Goal: Task Accomplishment & Management: Manage account settings

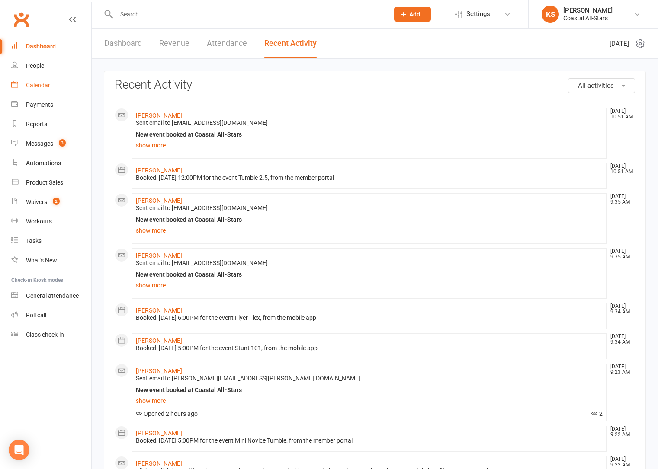
click at [39, 84] on div "Calendar" at bounding box center [38, 85] width 24 height 7
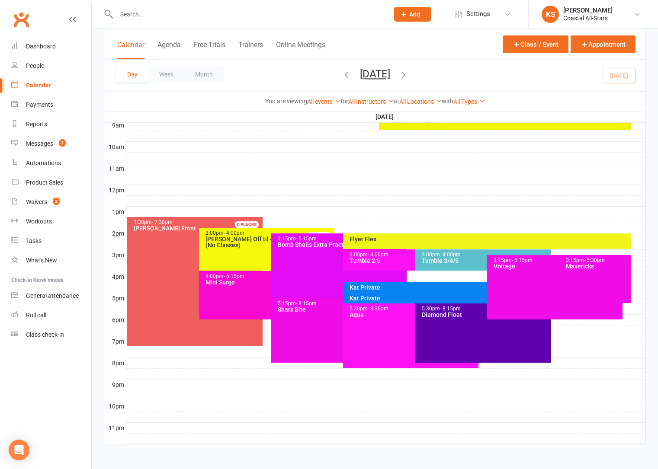
scroll to position [235, 0]
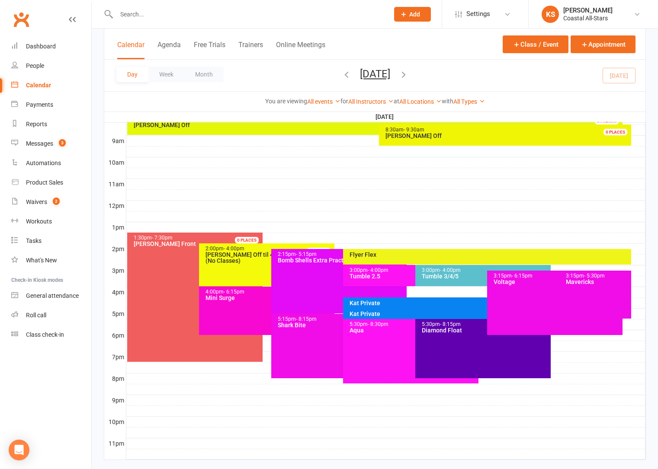
click at [374, 304] on div "Kat Private" at bounding box center [484, 303] width 271 height 6
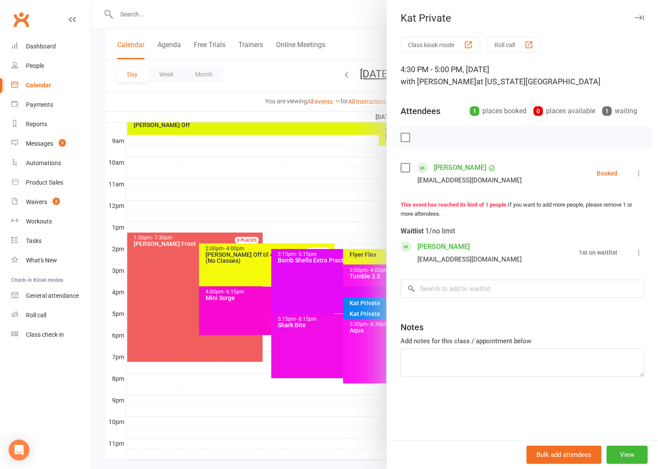
click at [372, 313] on div at bounding box center [375, 234] width 566 height 469
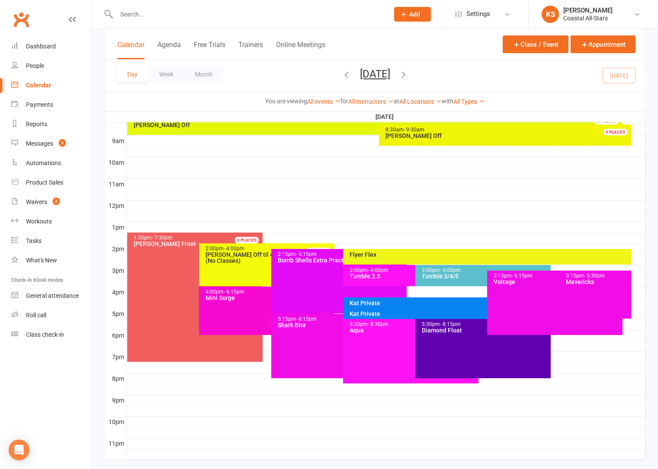
click at [367, 315] on div "Kat Private" at bounding box center [484, 314] width 271 height 6
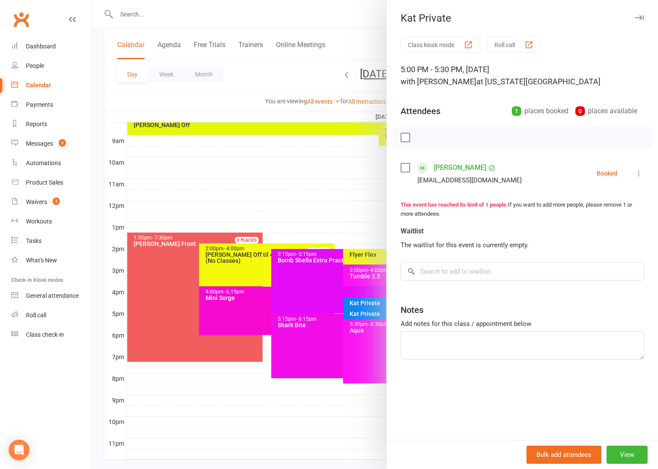
click at [354, 217] on div at bounding box center [375, 234] width 566 height 469
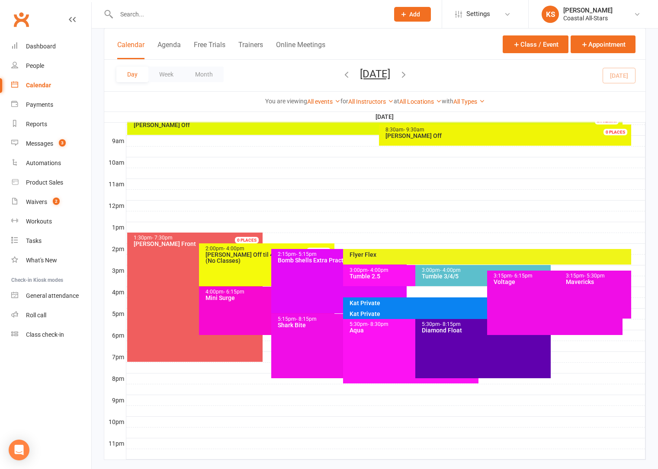
click at [402, 304] on div "Kat Private" at bounding box center [484, 303] width 271 height 6
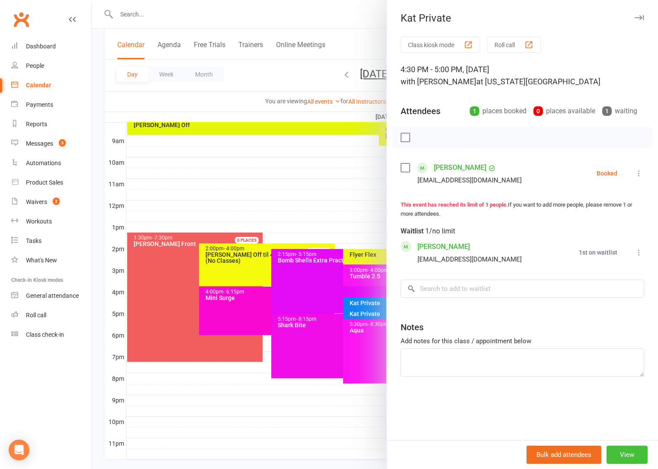
click at [610, 452] on button "View" at bounding box center [626, 455] width 41 height 18
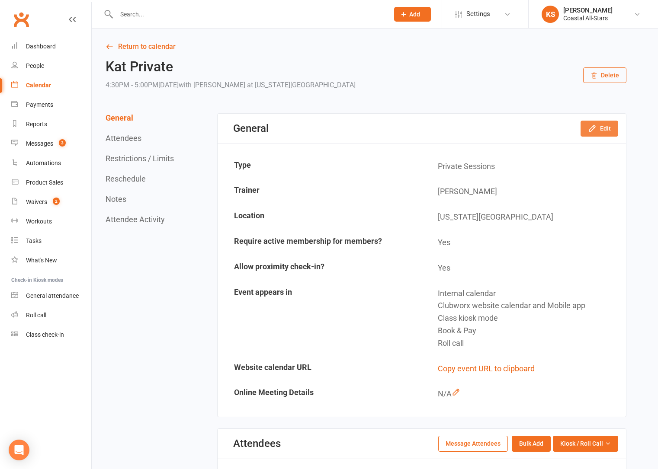
click at [599, 128] on button "Edit" at bounding box center [599, 129] width 38 height 16
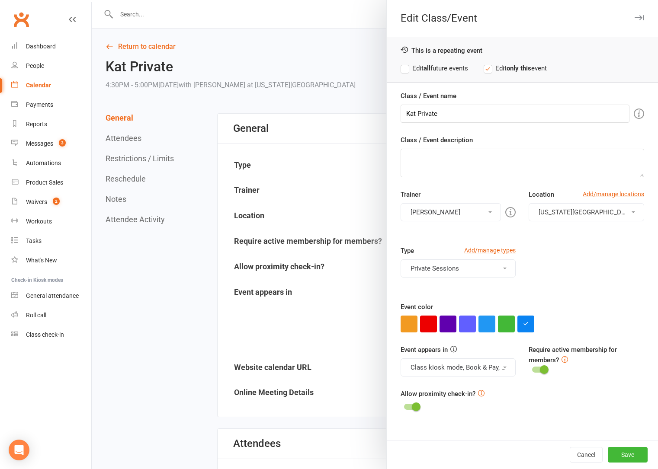
click at [400, 71] on label "Edit all future events" at bounding box center [433, 68] width 67 height 10
click at [400, 68] on label "Edit all future events" at bounding box center [433, 68] width 67 height 10
click at [465, 372] on button "Class kiosk mode, Book & Pay, Roll call, Clubworx website calendar and Mobile a…" at bounding box center [457, 367] width 115 height 18
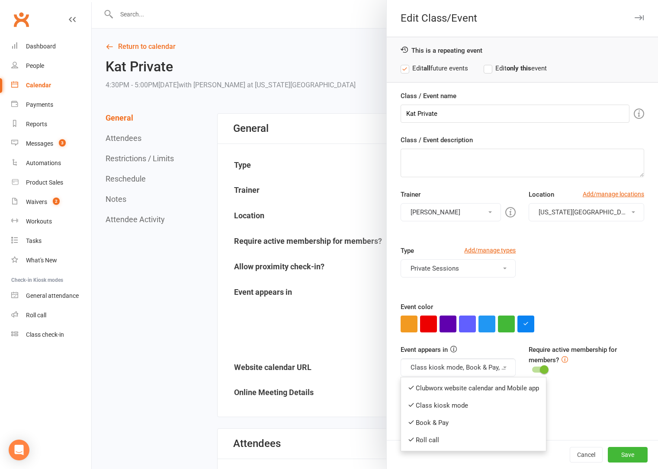
click at [403, 71] on label "Edit all future events" at bounding box center [433, 68] width 67 height 10
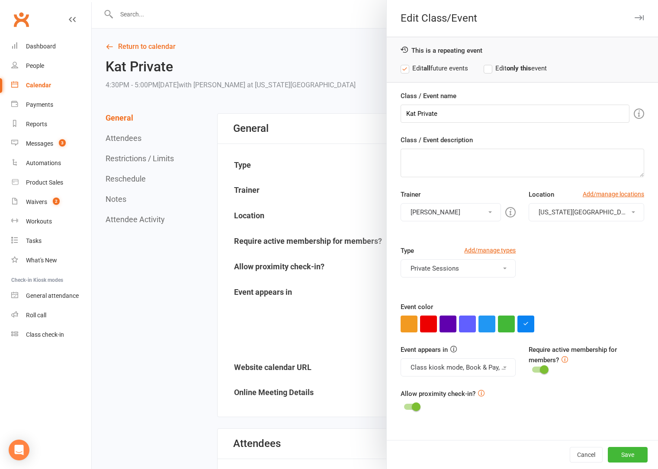
click at [401, 68] on label "Edit all future events" at bounding box center [433, 68] width 67 height 10
click at [426, 74] on div "This is a repeating event Edit all future events Edit only this event" at bounding box center [521, 60] width 271 height 46
click at [580, 449] on button "Cancel" at bounding box center [585, 455] width 33 height 16
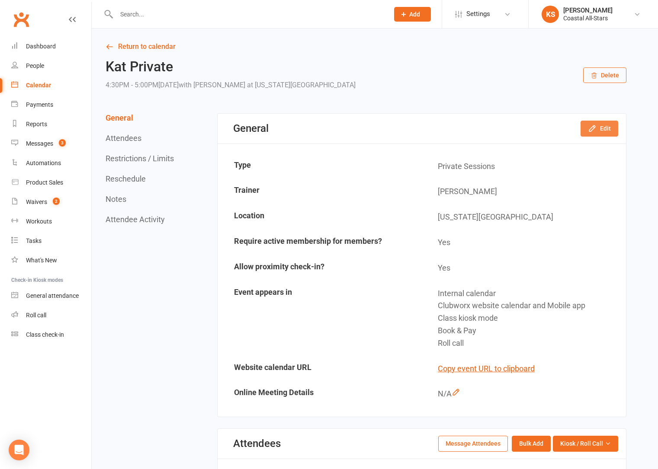
click at [601, 128] on button "Edit" at bounding box center [599, 129] width 38 height 16
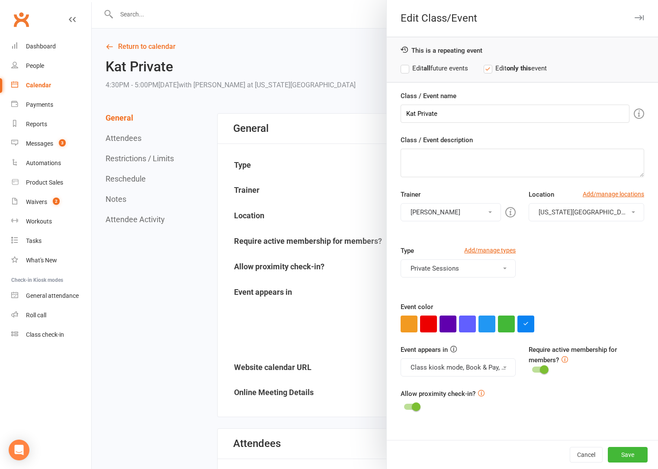
click at [474, 370] on button "Class kiosk mode, Book & Pay, Roll call, Clubworx website calendar and Mobile a…" at bounding box center [457, 367] width 115 height 18
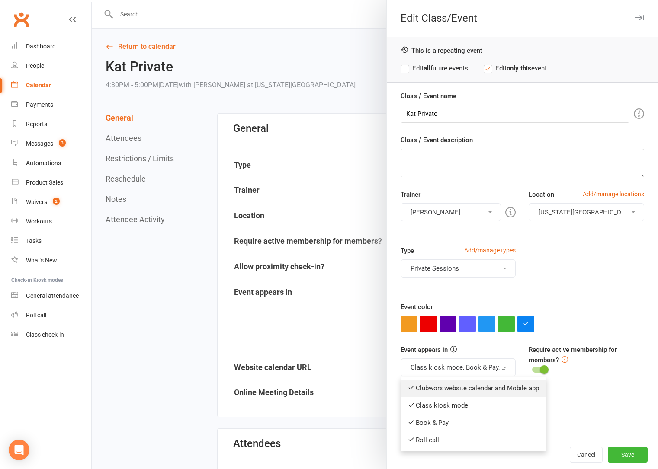
click at [440, 384] on link "Clubworx website calendar and Mobile app" at bounding box center [473, 388] width 145 height 17
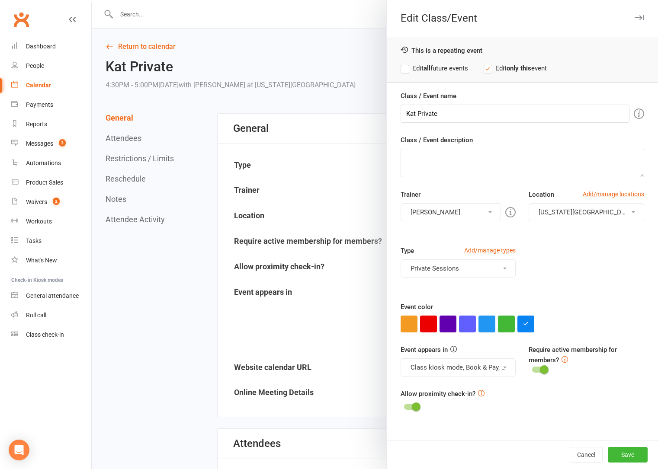
click at [447, 366] on button "Class kiosk mode, Book & Pay, Roll call" at bounding box center [457, 367] width 115 height 18
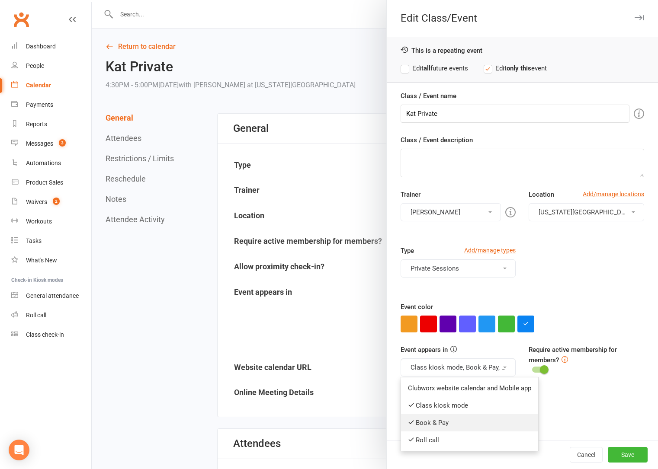
click at [428, 420] on link "Book & Pay" at bounding box center [469, 422] width 137 height 17
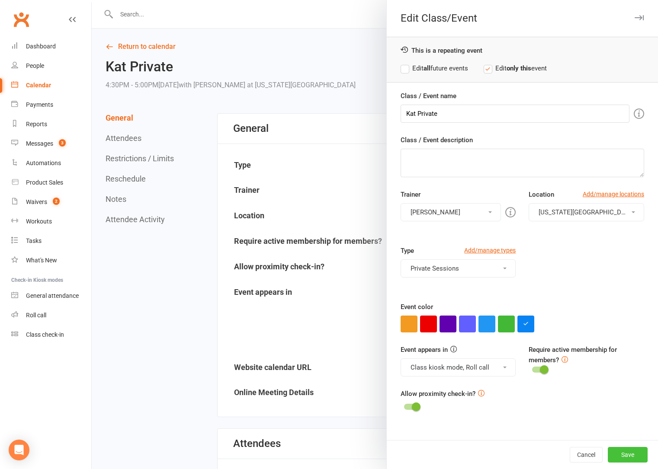
click at [616, 455] on button "Save" at bounding box center [627, 455] width 40 height 16
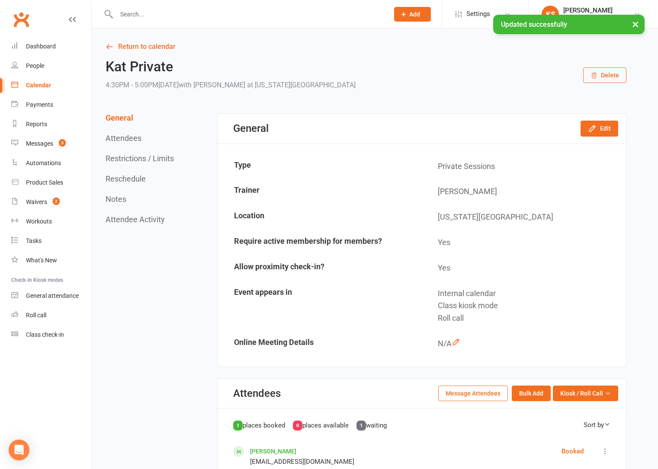
click at [342, 181] on td "Trainer" at bounding box center [319, 191] width 203 height 25
click at [148, 43] on link "Return to calendar" at bounding box center [365, 47] width 520 height 12
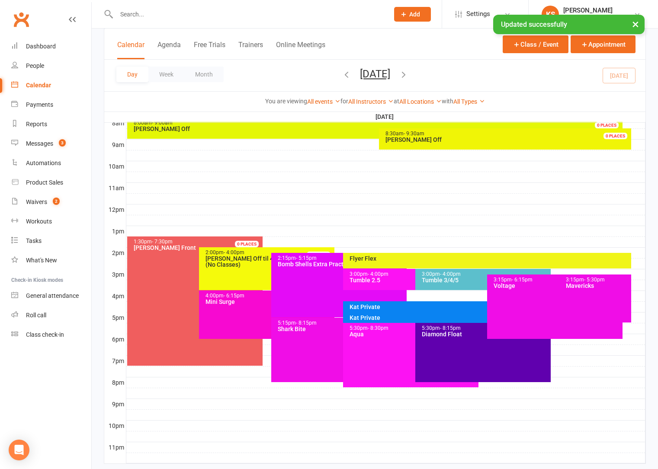
scroll to position [236, 0]
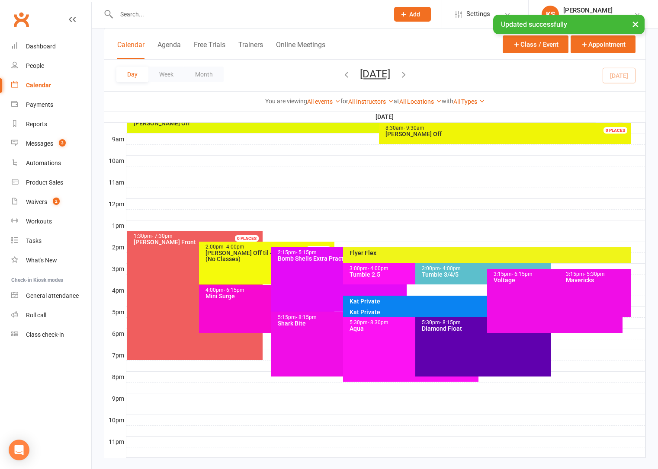
click at [372, 302] on div "Kat Private" at bounding box center [484, 301] width 271 height 6
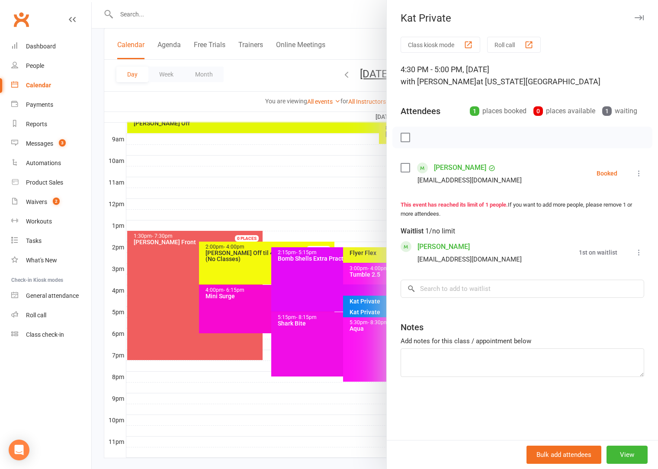
click at [467, 166] on link "[PERSON_NAME]" at bounding box center [460, 168] width 52 height 14
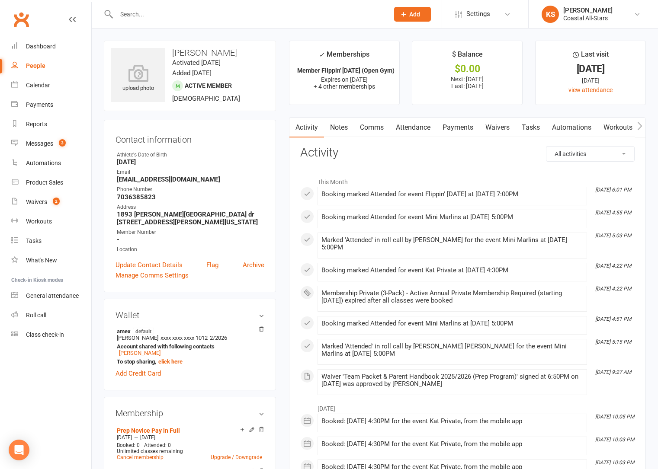
click at [370, 131] on link "Comms" at bounding box center [372, 128] width 36 height 20
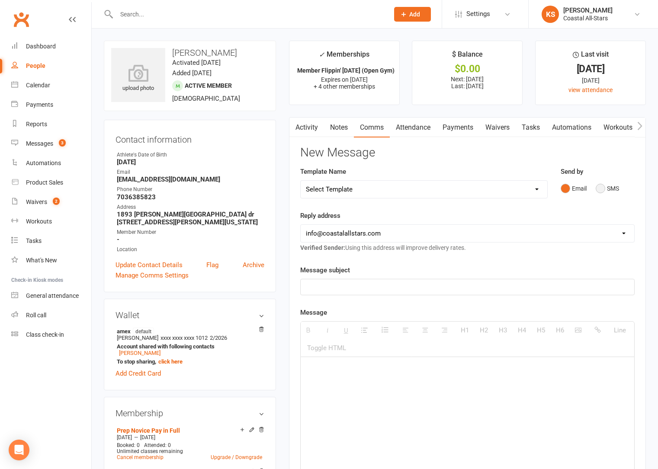
click at [595, 191] on button "SMS" at bounding box center [606, 188] width 23 height 16
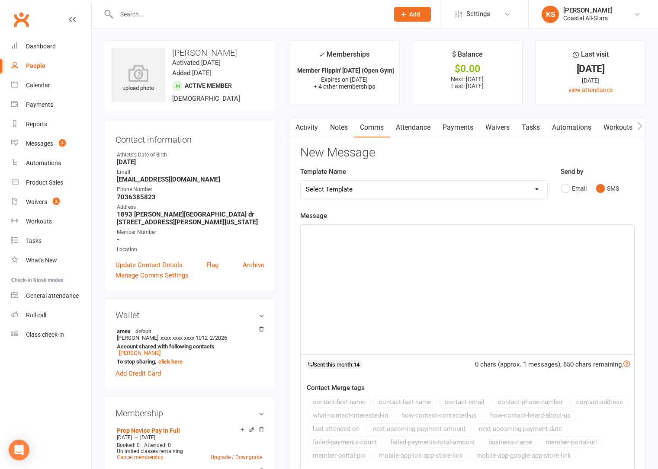
click at [462, 288] on div at bounding box center [466, 290] width 333 height 130
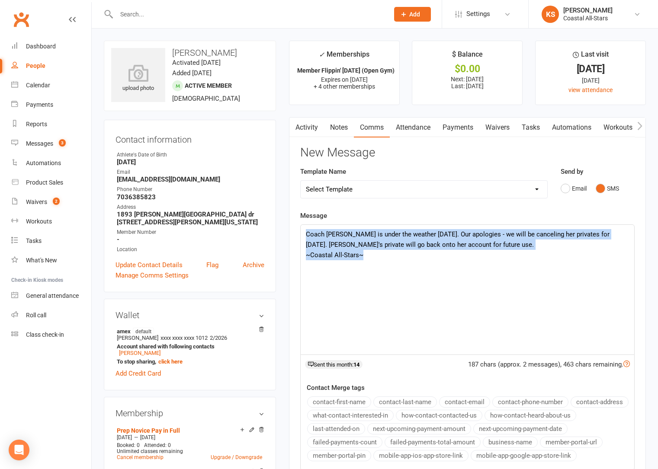
drag, startPoint x: 395, startPoint y: 262, endPoint x: 298, endPoint y: 236, distance: 100.7
click at [298, 236] on div "Activity Notes Comms Attendance Payments Waivers Tasks Automations Workouts Mob…" at bounding box center [467, 333] width 357 height 433
copy div "Coach [PERSON_NAME] is under the weather [DATE]. Our apologies - we will be can…"
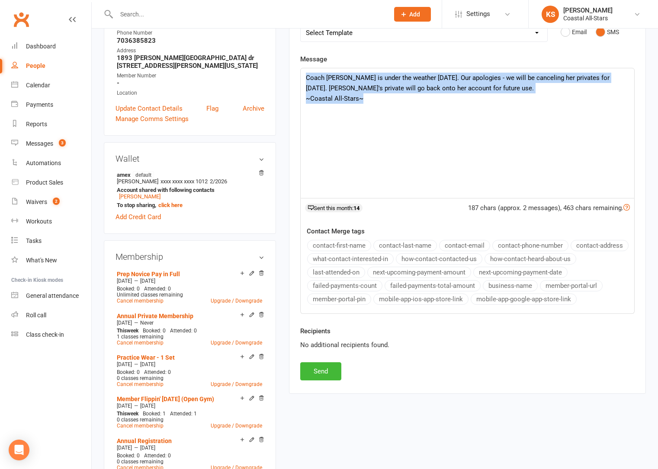
scroll to position [243, 0]
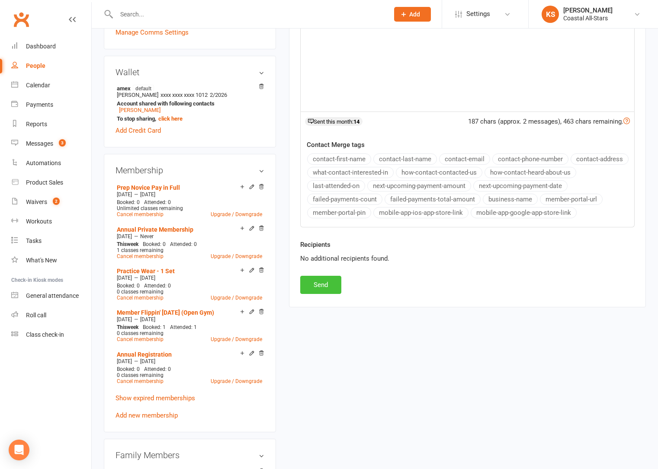
click at [323, 282] on button "Send" at bounding box center [320, 285] width 41 height 18
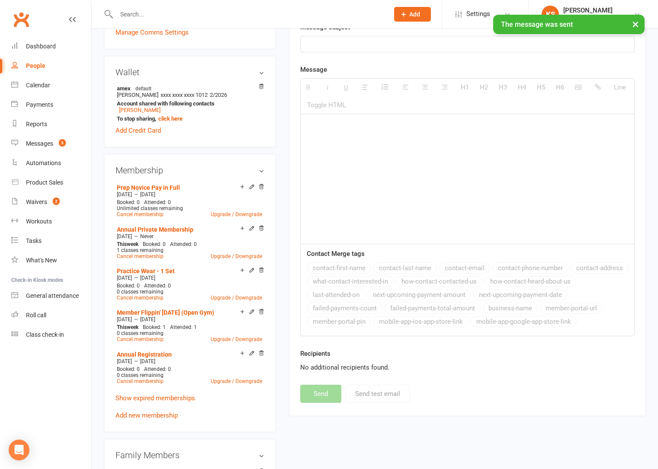
scroll to position [0, 0]
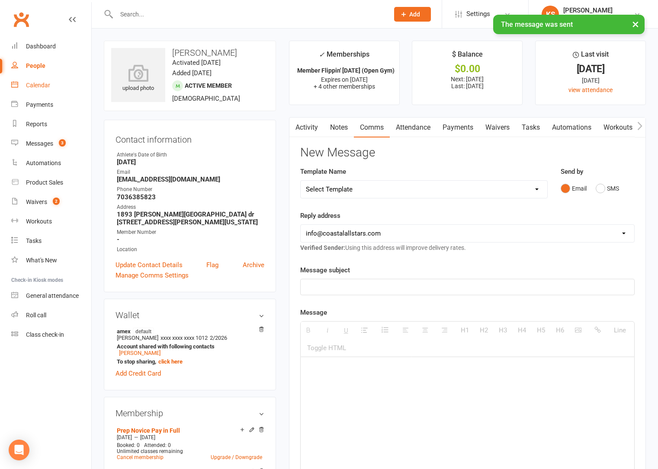
click at [30, 86] on div "Calendar" at bounding box center [38, 85] width 24 height 7
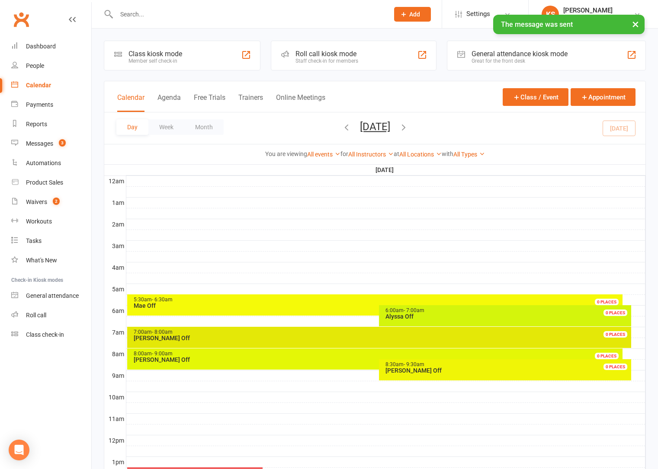
scroll to position [250, 0]
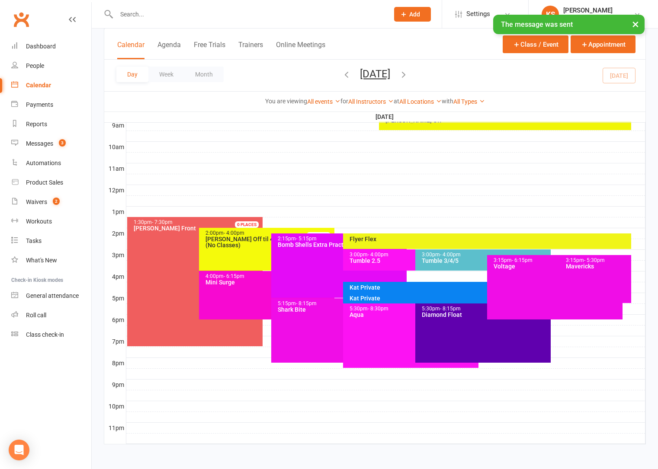
click at [430, 289] on div "Kat Private" at bounding box center [484, 287] width 271 height 6
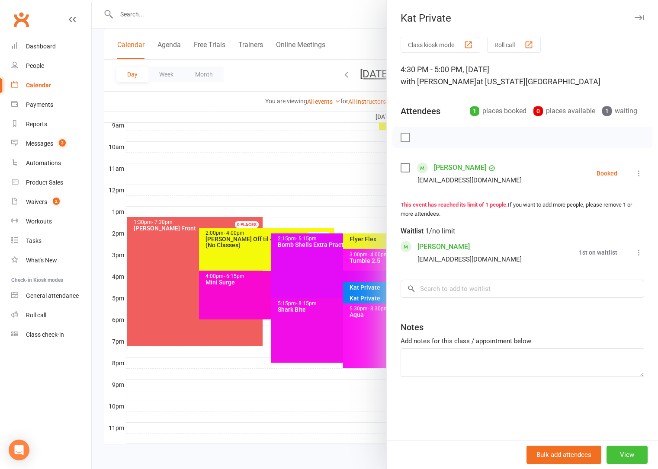
click at [622, 455] on button "View" at bounding box center [626, 455] width 41 height 18
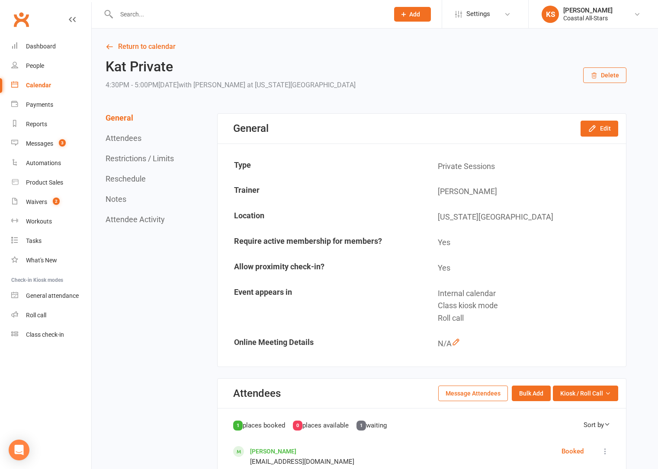
click at [600, 76] on button "Delete" at bounding box center [604, 75] width 43 height 16
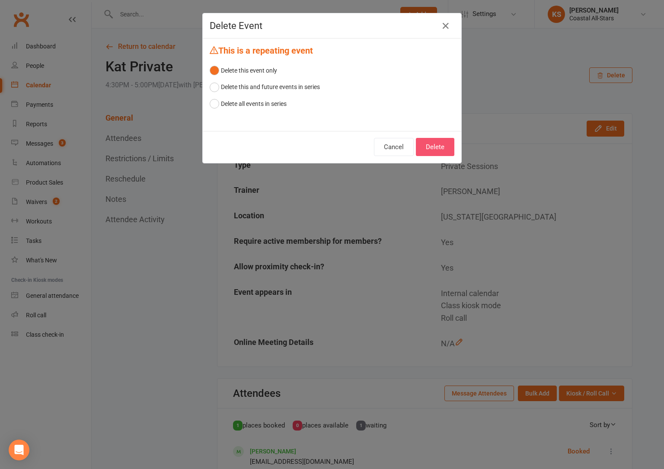
click at [423, 150] on button "Delete" at bounding box center [435, 147] width 38 height 18
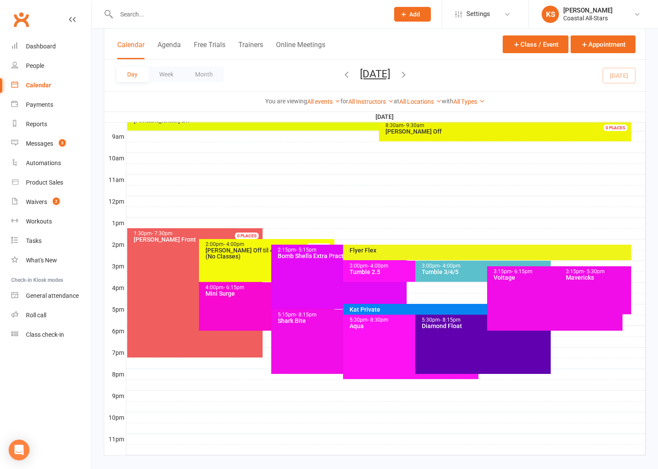
scroll to position [250, 0]
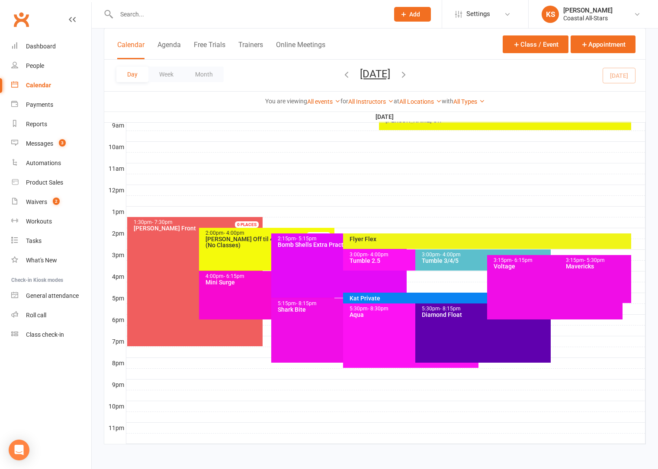
click at [379, 300] on div "Kat Private" at bounding box center [484, 298] width 271 height 6
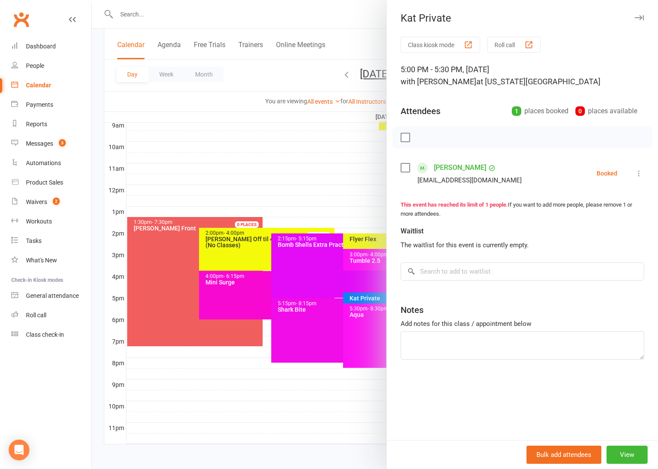
click at [451, 169] on link "[PERSON_NAME]" at bounding box center [460, 168] width 52 height 14
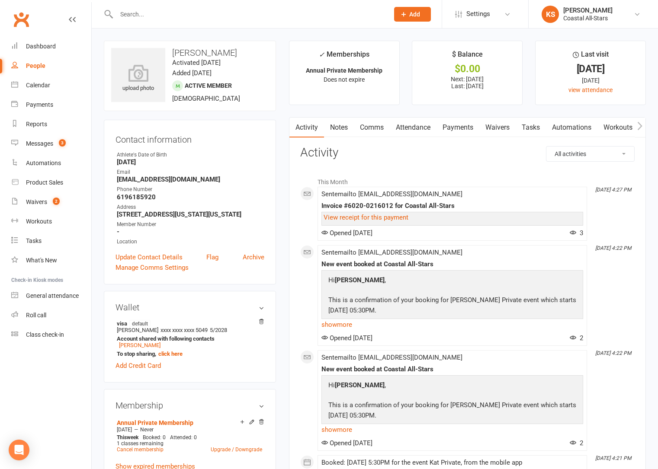
click at [368, 129] on link "Comms" at bounding box center [372, 128] width 36 height 20
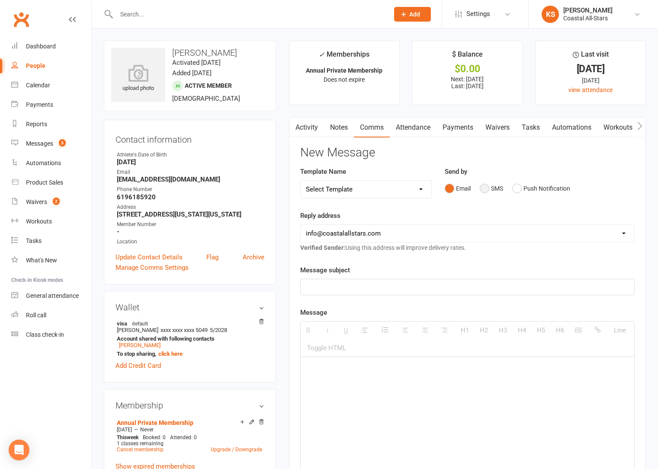
click at [490, 191] on button "SMS" at bounding box center [490, 188] width 23 height 16
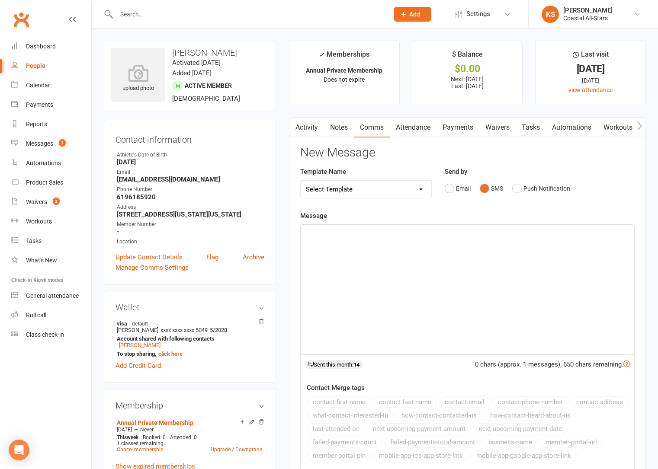
click at [464, 255] on div at bounding box center [466, 290] width 333 height 130
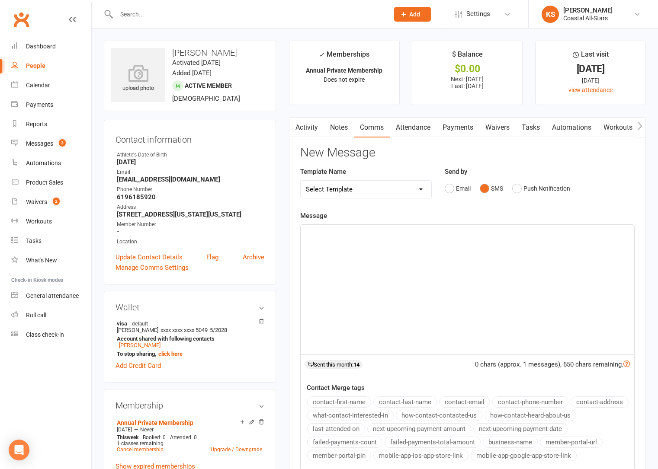
paste div
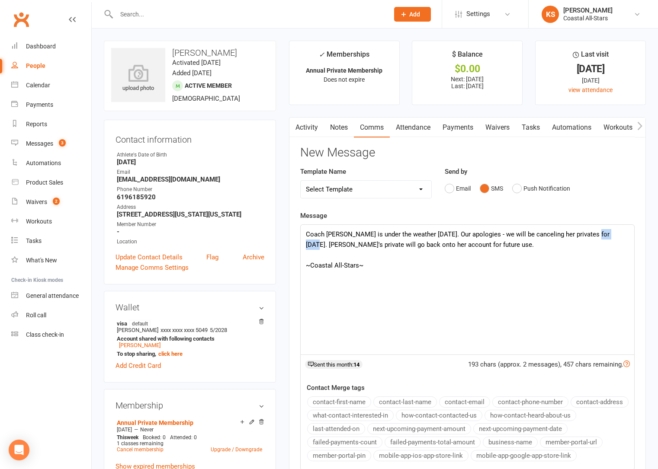
drag, startPoint x: 585, startPoint y: 235, endPoint x: 610, endPoint y: 235, distance: 24.6
click at [610, 235] on p "Coach [PERSON_NAME] is under the weather [DATE]. Our apologies - we will be can…" at bounding box center [467, 239] width 323 height 21
drag, startPoint x: 610, startPoint y: 235, endPoint x: 628, endPoint y: 238, distance: 18.4
click at [625, 238] on p "Coach [PERSON_NAME] is under the weather [DATE]. Our apologies - we will be can…" at bounding box center [467, 239] width 323 height 21
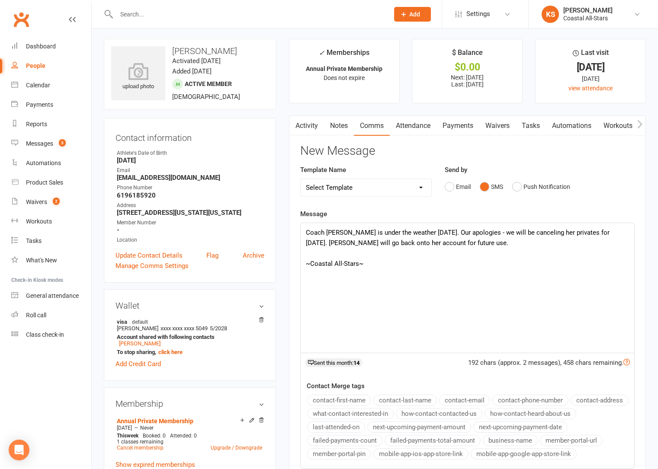
click at [311, 255] on p at bounding box center [467, 253] width 323 height 10
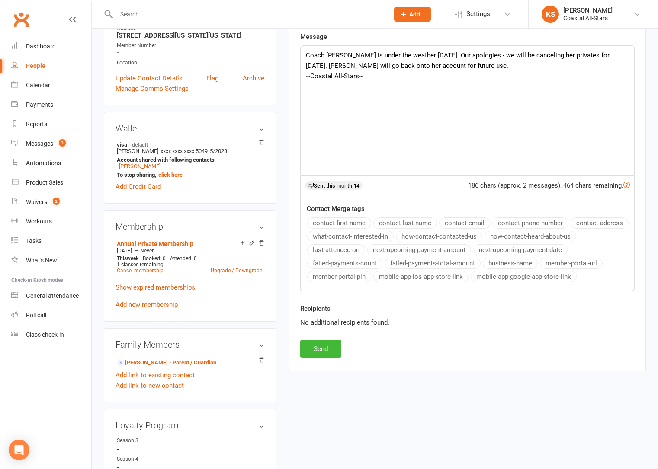
scroll to position [341, 0]
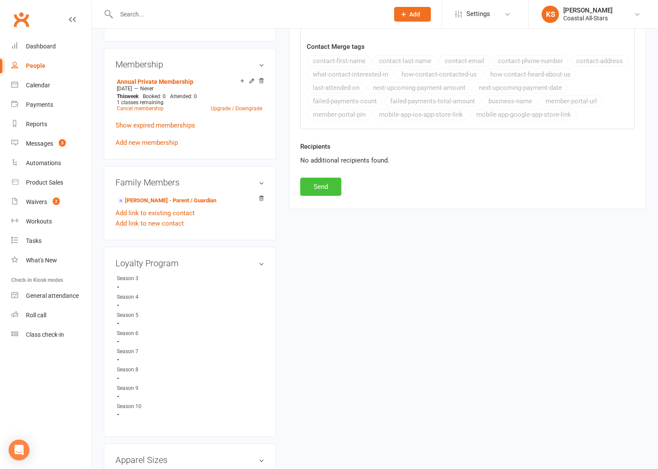
click at [326, 189] on button "Send" at bounding box center [320, 187] width 41 height 18
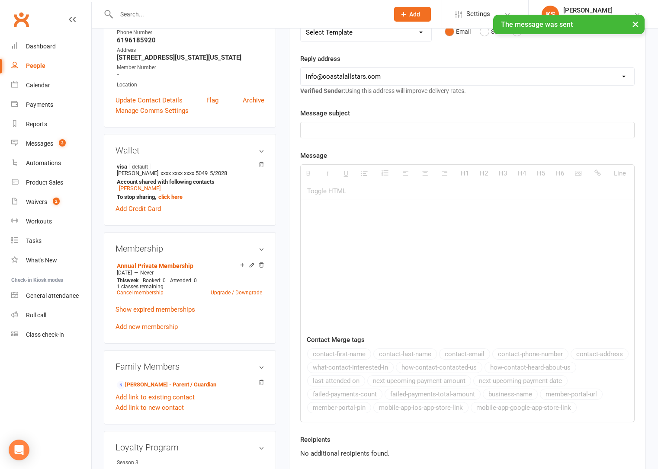
scroll to position [0, 0]
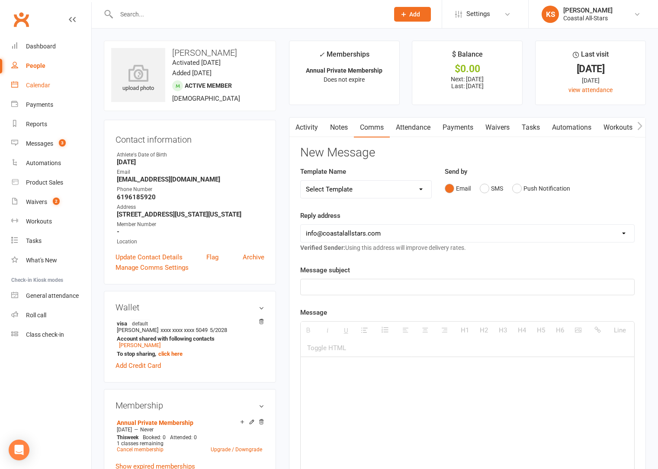
click at [32, 86] on div "Calendar" at bounding box center [38, 85] width 24 height 7
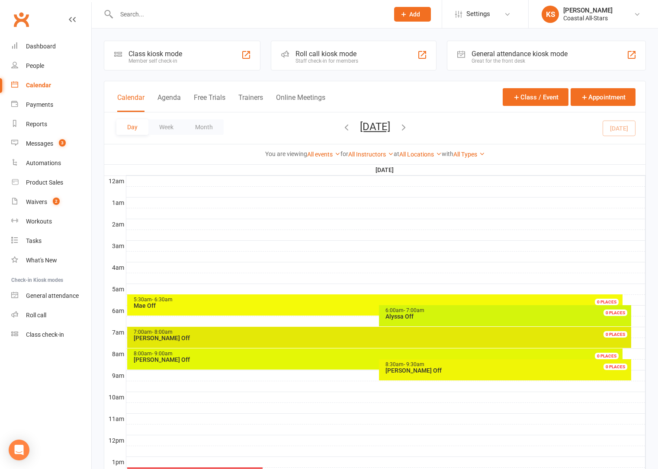
scroll to position [239, 0]
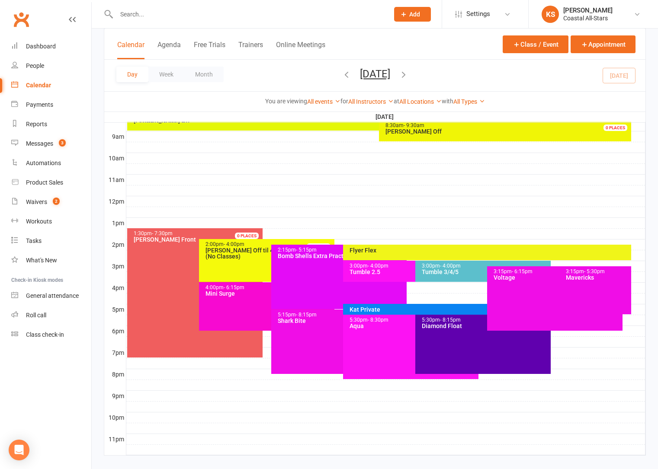
click at [409, 309] on div "Kat Private" at bounding box center [484, 309] width 271 height 6
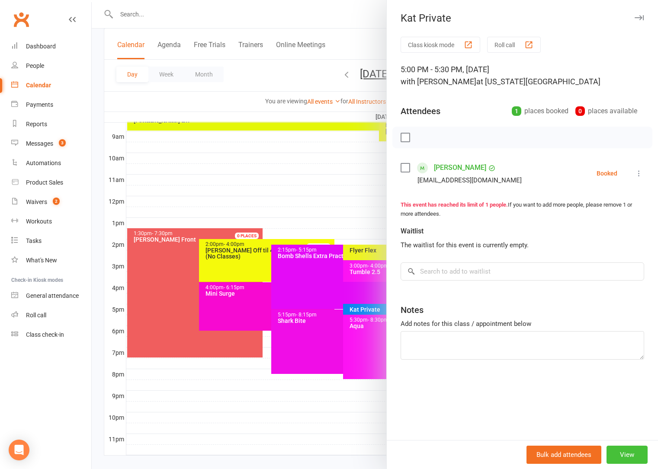
click at [614, 459] on button "View" at bounding box center [626, 455] width 41 height 18
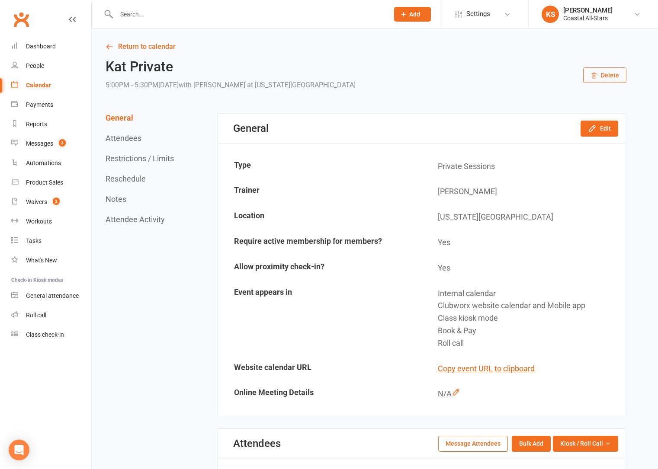
click at [607, 73] on button "Delete" at bounding box center [604, 75] width 43 height 16
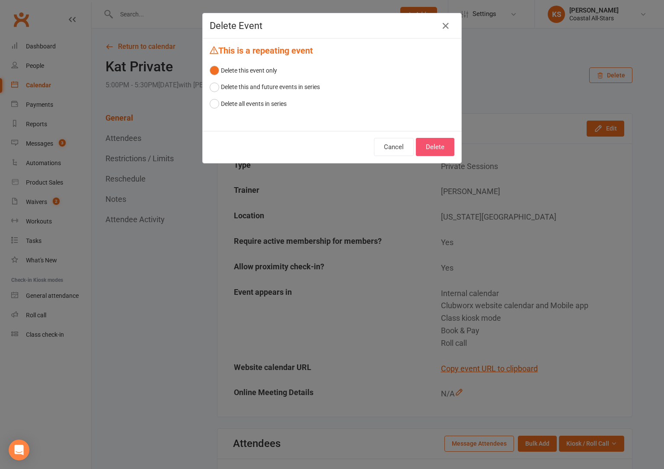
click at [431, 155] on button "Delete" at bounding box center [435, 147] width 38 height 18
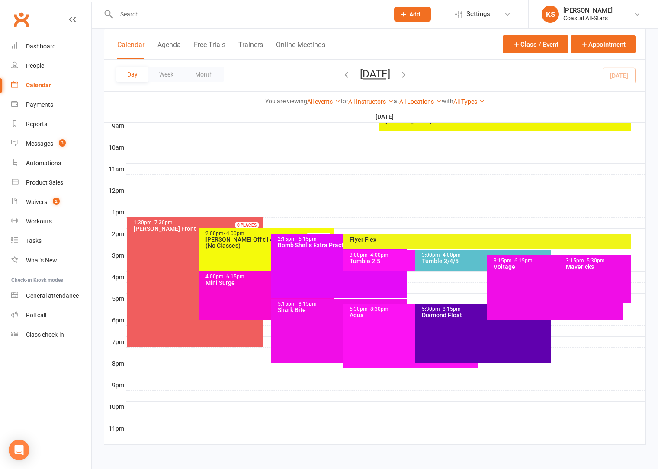
scroll to position [250, 0]
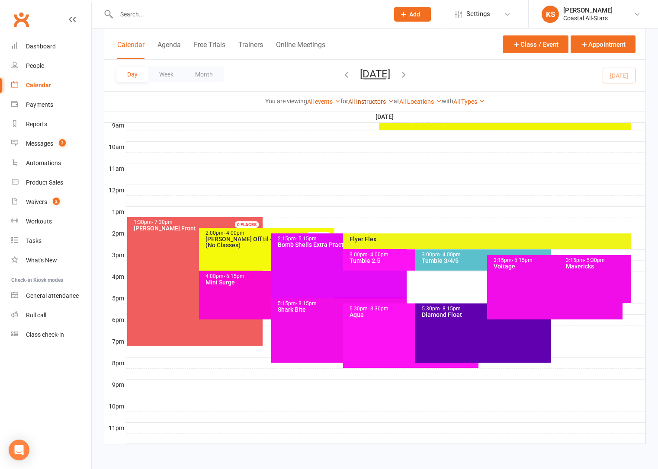
click at [364, 103] on link "All Instructors" at bounding box center [370, 101] width 45 height 7
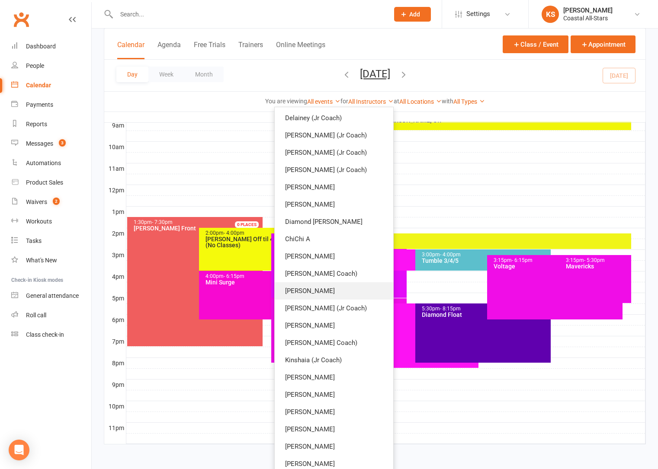
click at [340, 287] on link "[PERSON_NAME]" at bounding box center [334, 290] width 118 height 17
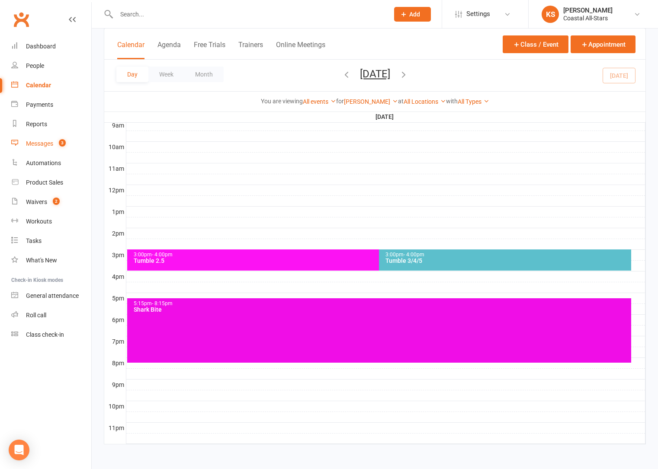
click at [48, 141] on div "Messages" at bounding box center [39, 143] width 27 height 7
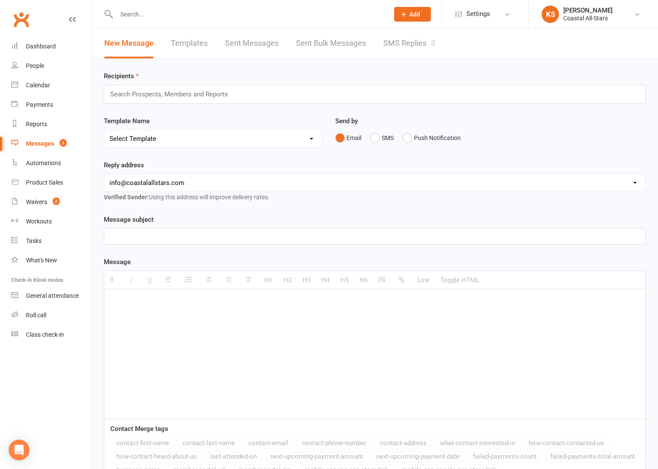
click at [394, 37] on link "SMS Replies 3" at bounding box center [409, 44] width 52 height 30
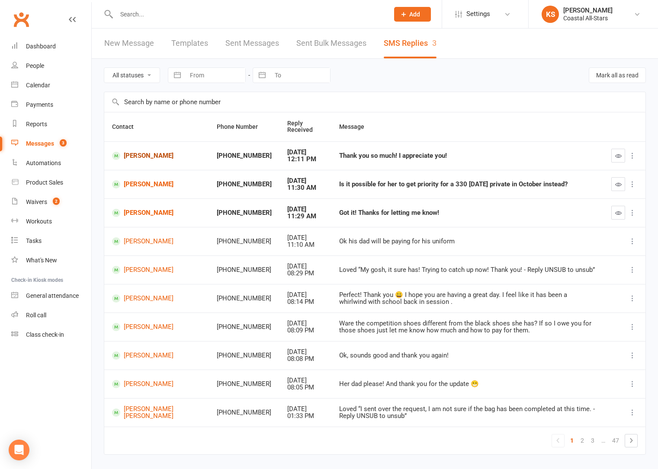
click at [144, 159] on link "[PERSON_NAME]" at bounding box center [156, 156] width 89 height 8
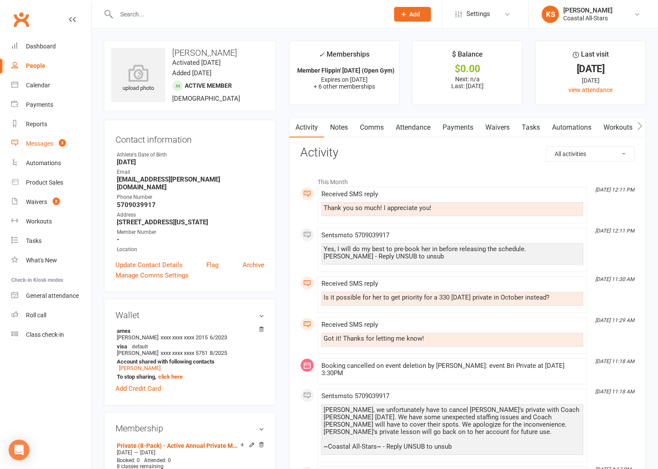
click at [44, 143] on div "Messages" at bounding box center [39, 143] width 27 height 7
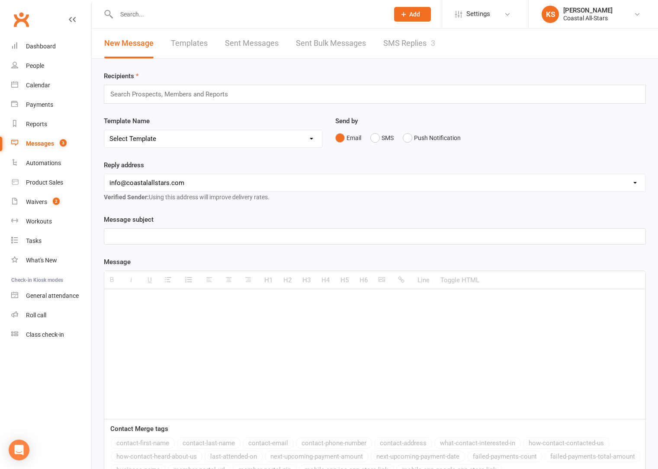
click at [405, 41] on link "SMS Replies 3" at bounding box center [409, 44] width 52 height 30
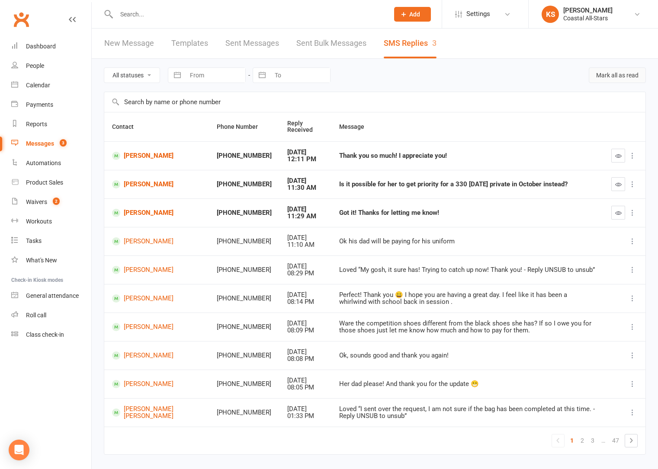
click at [625, 80] on button "Mark all as read" at bounding box center [616, 75] width 57 height 16
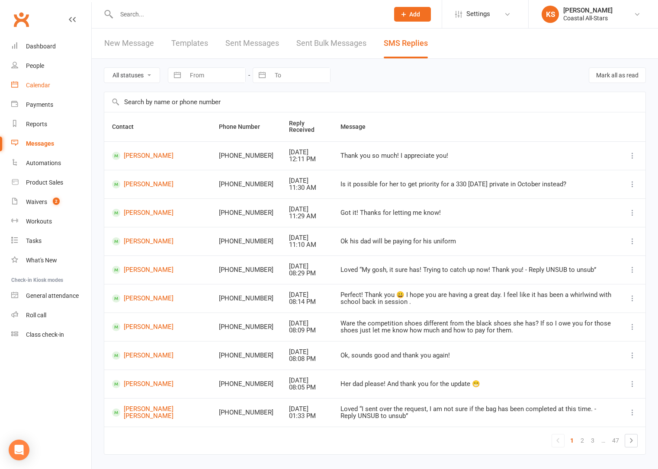
click at [32, 82] on div "Calendar" at bounding box center [38, 85] width 24 height 7
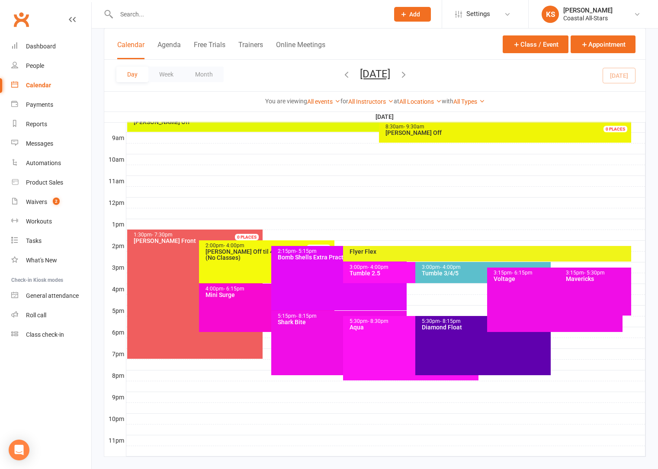
scroll to position [238, 0]
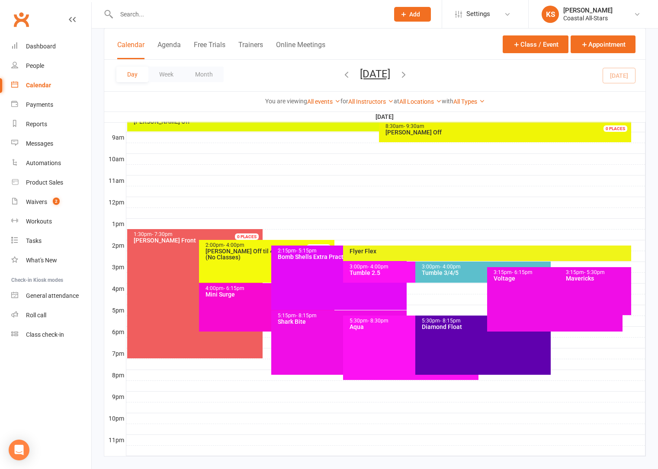
click at [242, 317] on div "4:00pm - 6:15pm Mini Surge" at bounding box center [266, 307] width 135 height 48
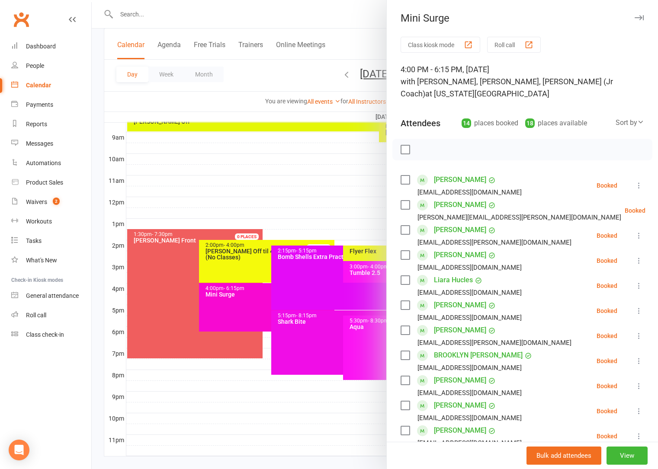
click at [338, 204] on div at bounding box center [375, 234] width 566 height 469
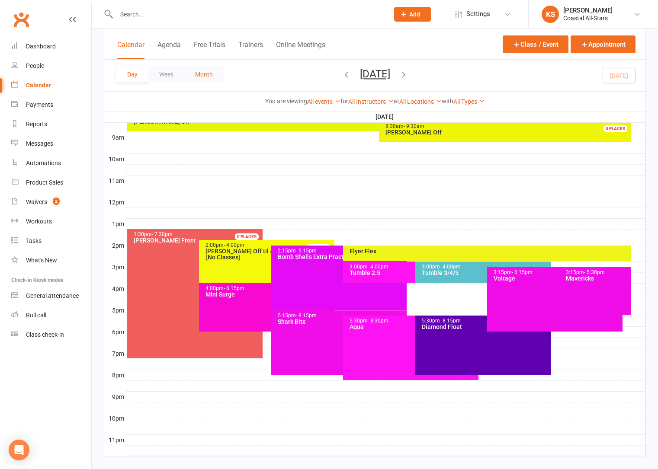
click at [204, 76] on button "Month" at bounding box center [203, 75] width 39 height 16
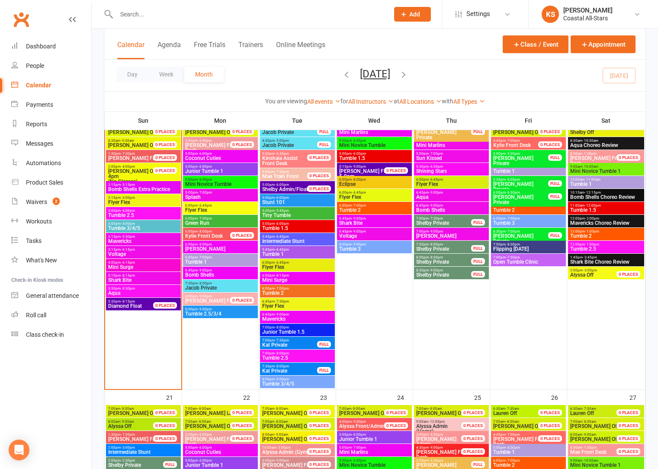
scroll to position [718, 0]
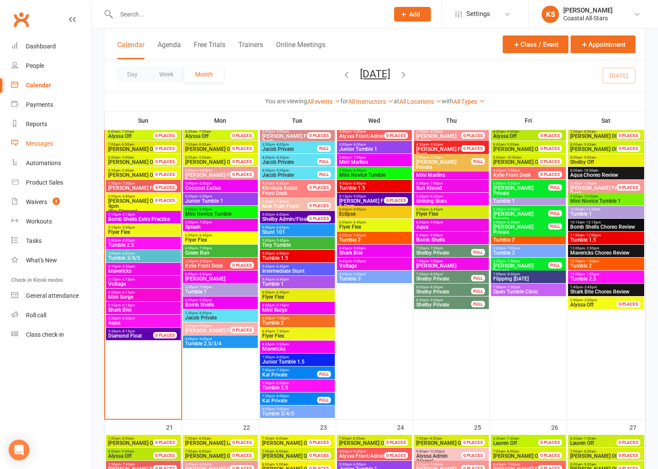
click at [26, 144] on div "Messages" at bounding box center [39, 143] width 27 height 7
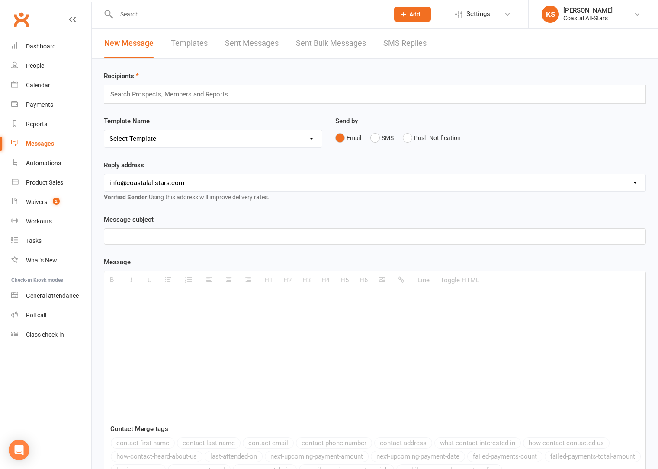
click at [401, 37] on link "SMS Replies" at bounding box center [404, 44] width 43 height 30
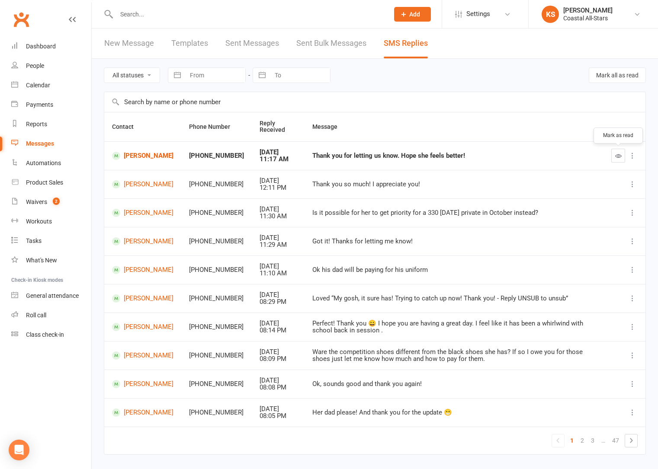
click at [619, 157] on icon "button" at bounding box center [618, 156] width 6 height 6
click at [53, 87] on link "Calendar" at bounding box center [51, 85] width 80 height 19
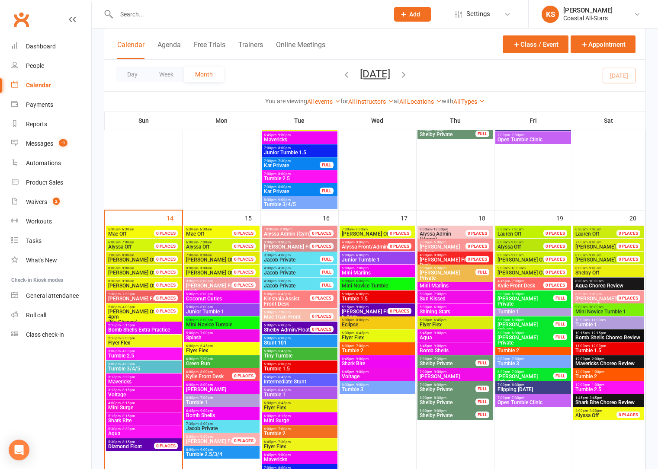
scroll to position [687, 0]
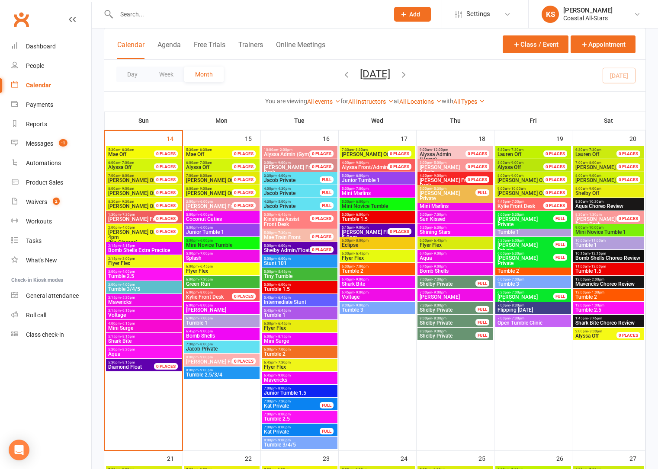
click at [296, 277] on span "Tiny Tumble" at bounding box center [299, 276] width 72 height 5
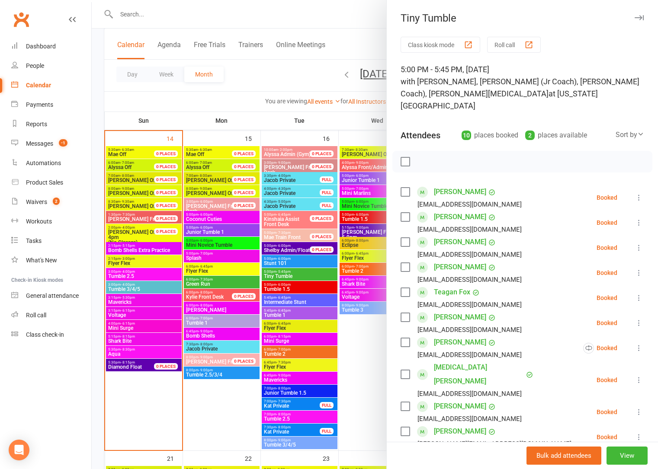
click at [446, 285] on link "Teagan Fox" at bounding box center [452, 292] width 36 height 14
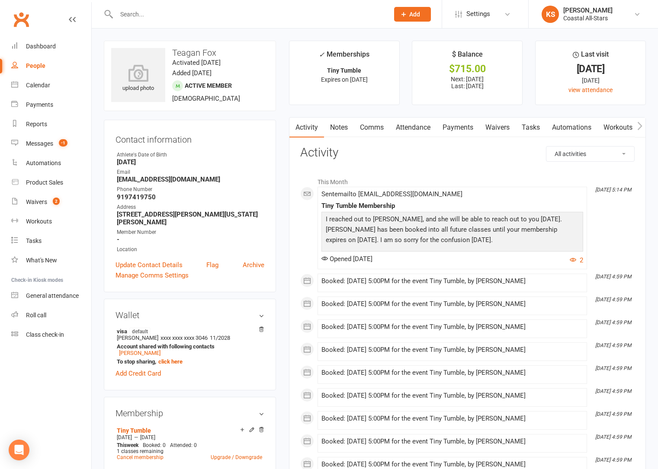
click at [643, 124] on button "button" at bounding box center [639, 127] width 11 height 19
click at [642, 125] on button "button" at bounding box center [639, 127] width 11 height 19
click at [637, 127] on icon "button" at bounding box center [639, 125] width 5 height 9
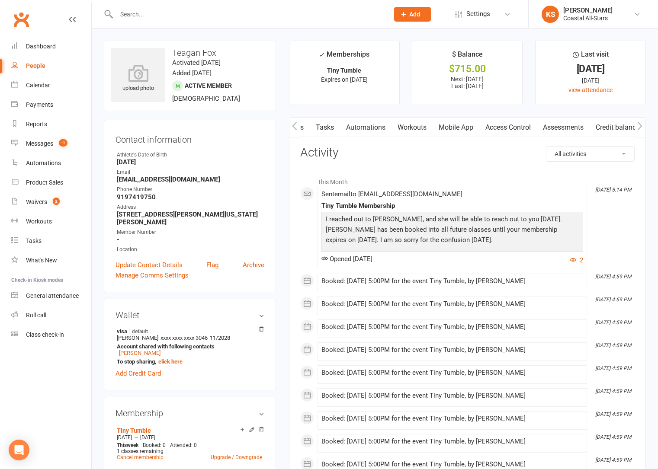
click at [613, 128] on link "Credit balance" at bounding box center [617, 128] width 56 height 20
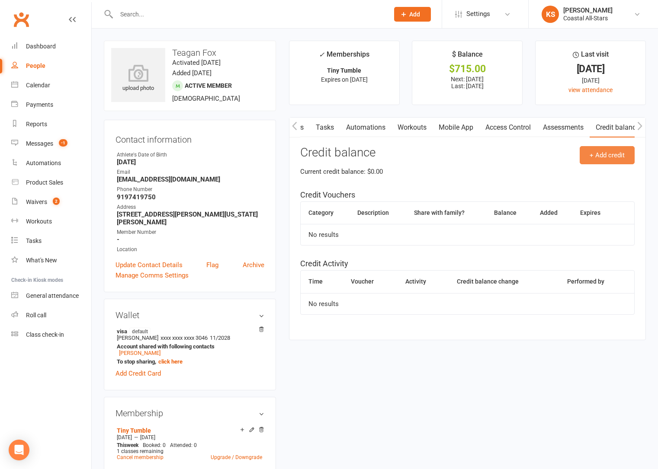
click at [611, 162] on button "+ Add credit" at bounding box center [606, 155] width 55 height 18
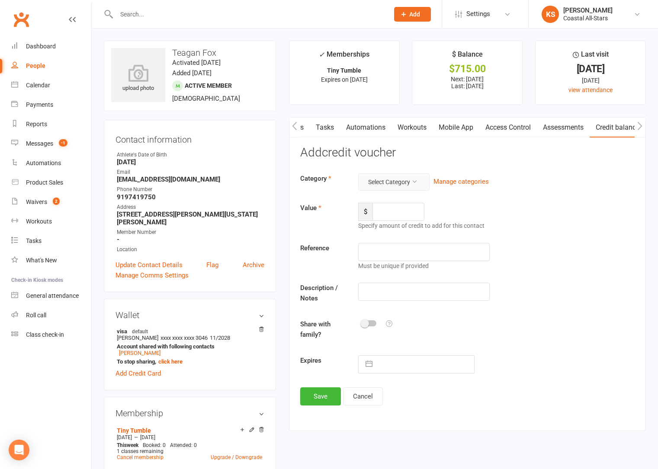
click at [402, 186] on button "Select Category" at bounding box center [393, 181] width 71 height 17
click at [365, 255] on link "General" at bounding box center [372, 254] width 100 height 17
click at [396, 208] on input "number" at bounding box center [398, 212] width 52 height 18
type input "15"
click at [384, 292] on input "text" at bounding box center [424, 292] width 132 height 18
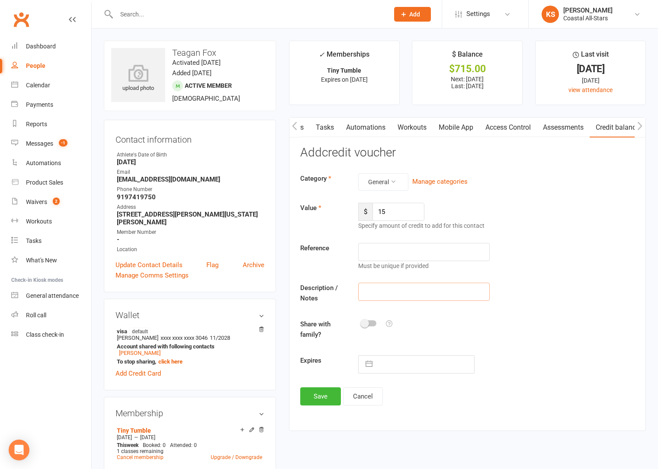
type input "O"
type input "B"
type input "inconvienced"
click at [313, 400] on button "Save" at bounding box center [320, 396] width 41 height 18
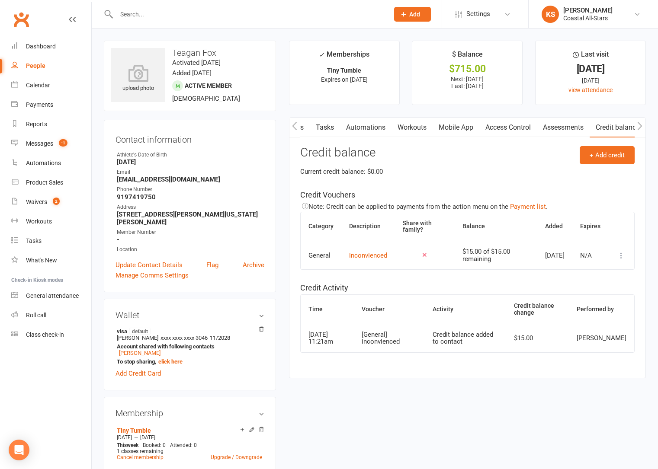
click at [297, 126] on button "button" at bounding box center [294, 127] width 11 height 19
click at [380, 129] on link "Payments" at bounding box center [375, 128] width 43 height 20
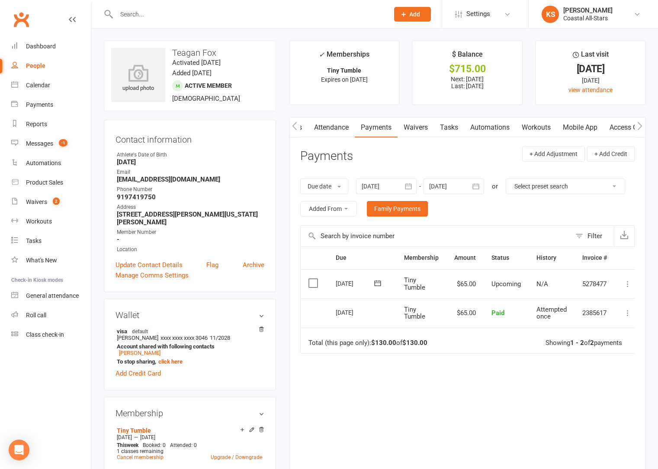
click at [626, 284] on icon at bounding box center [627, 284] width 9 height 9
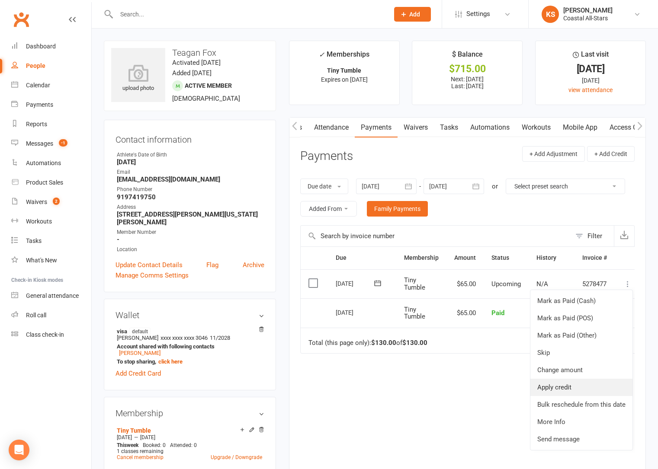
click at [577, 386] on link "Apply credit" at bounding box center [581, 387] width 102 height 17
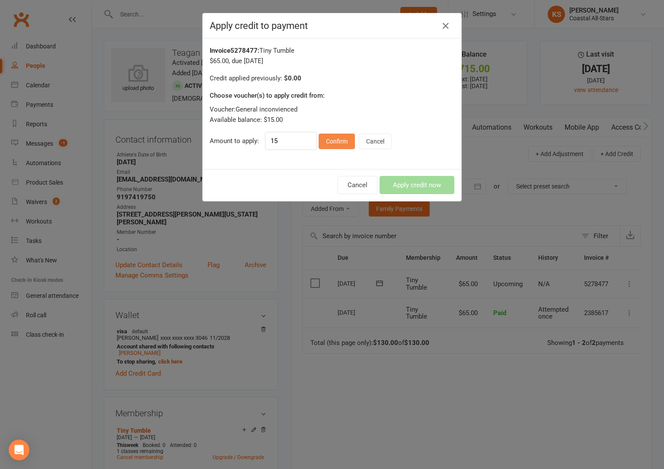
click at [332, 145] on button "Confirm" at bounding box center [337, 142] width 36 height 16
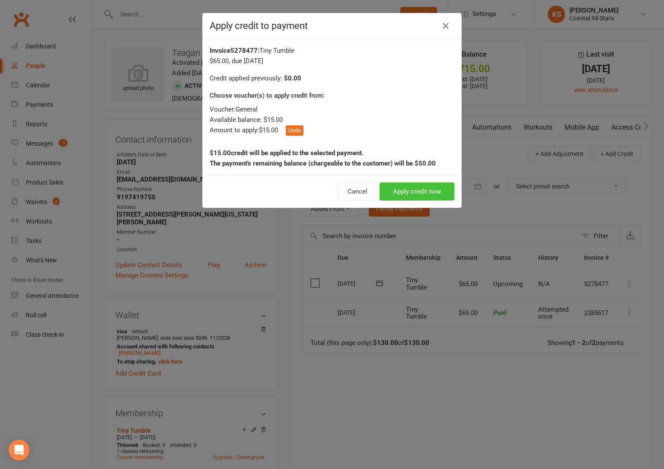
click at [398, 194] on button "Apply credit now" at bounding box center [417, 191] width 75 height 18
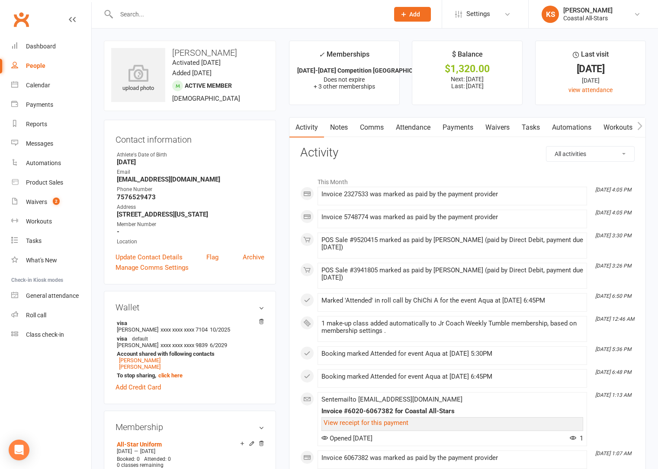
click at [455, 127] on link "Payments" at bounding box center [457, 128] width 43 height 20
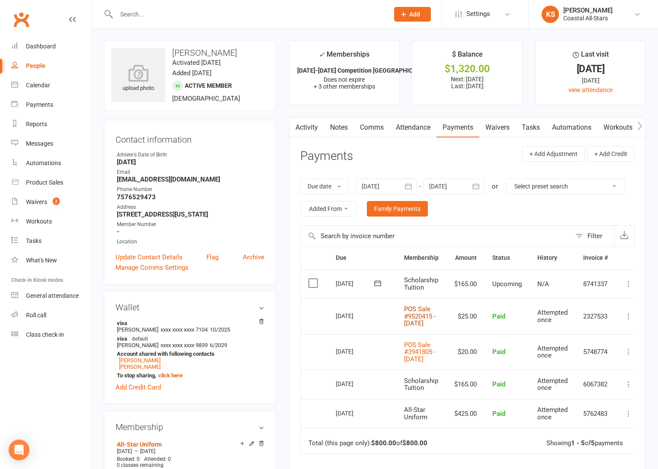
click at [417, 325] on link "POS Sale #9520415 - September 13, 2025" at bounding box center [420, 316] width 32 height 22
click at [414, 362] on link "POS Sale #3941805 - September 13, 2025" at bounding box center [420, 352] width 32 height 22
